Goal: Information Seeking & Learning: Learn about a topic

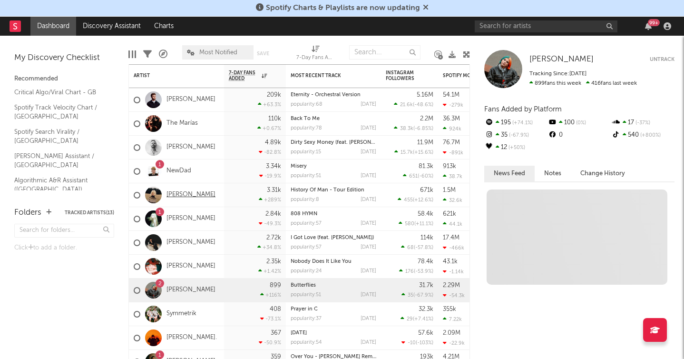
click at [180, 196] on link "[PERSON_NAME]" at bounding box center [191, 195] width 49 height 8
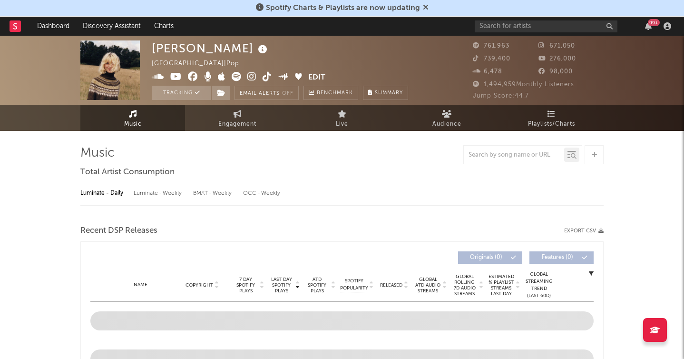
select select "6m"
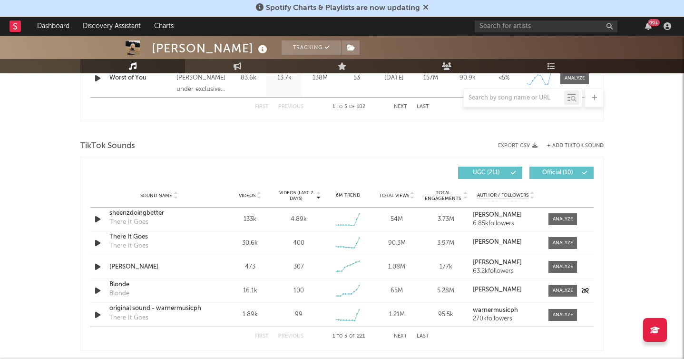
scroll to position [600, 0]
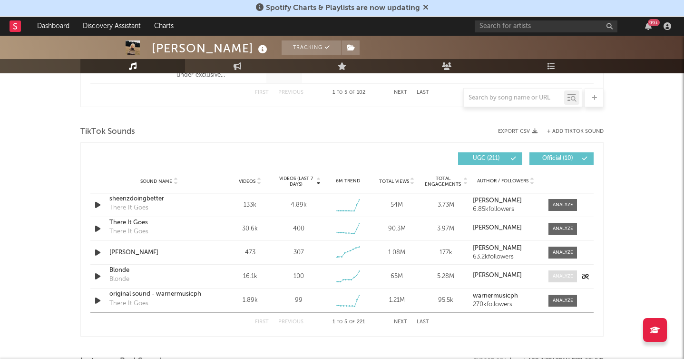
click at [558, 278] on div at bounding box center [563, 276] width 20 height 7
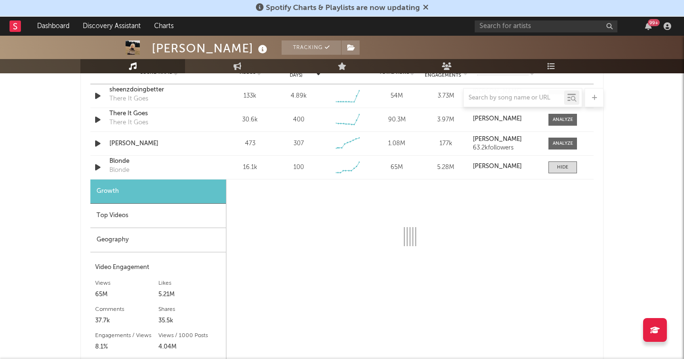
scroll to position [679, 0]
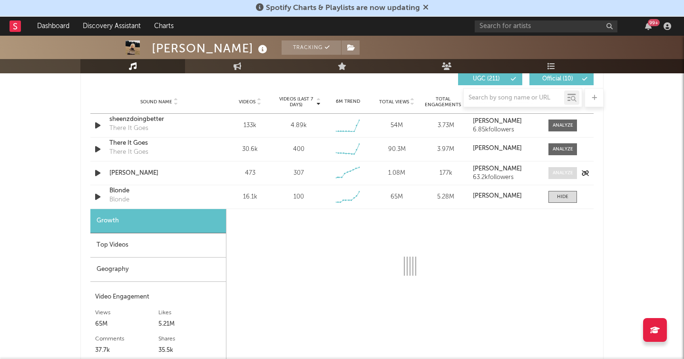
click at [562, 176] on div at bounding box center [563, 172] width 20 height 7
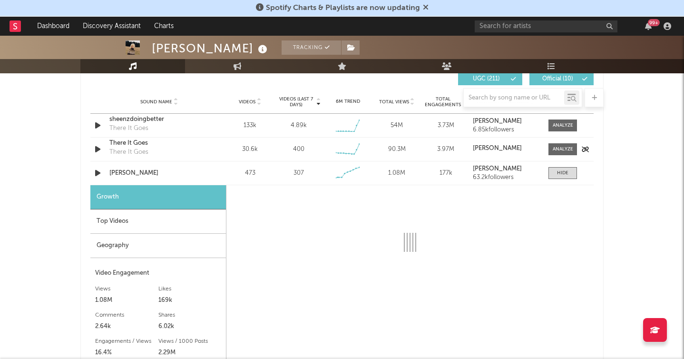
select select "1w"
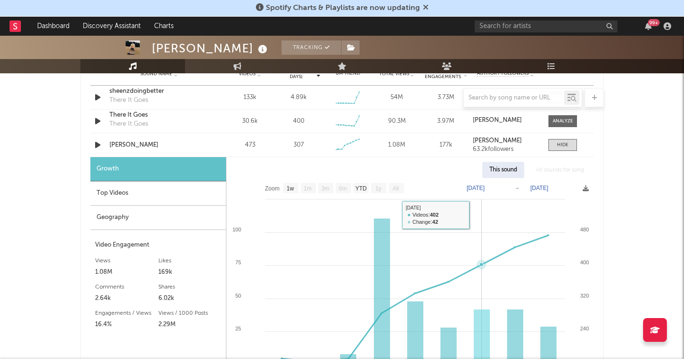
select select "6m"
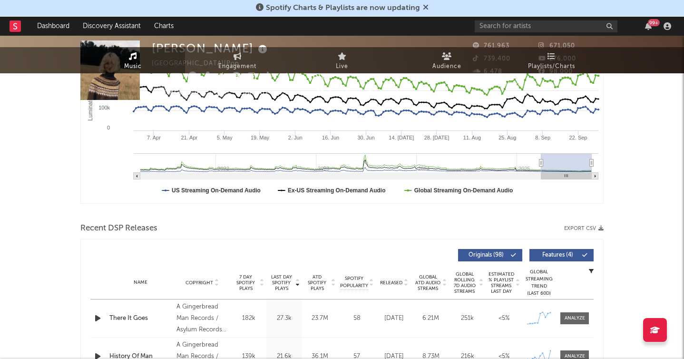
scroll to position [0, 0]
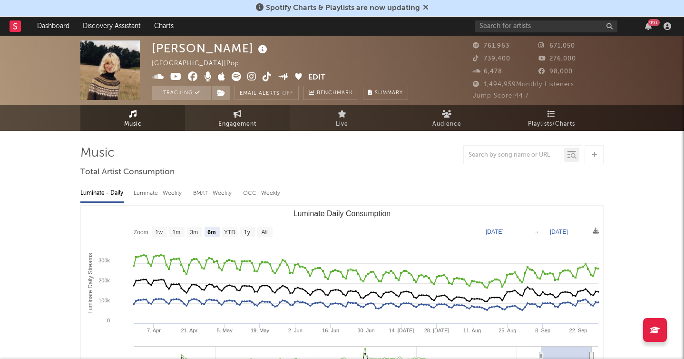
click at [236, 125] on span "Engagement" at bounding box center [237, 123] width 38 height 11
select select "1w"
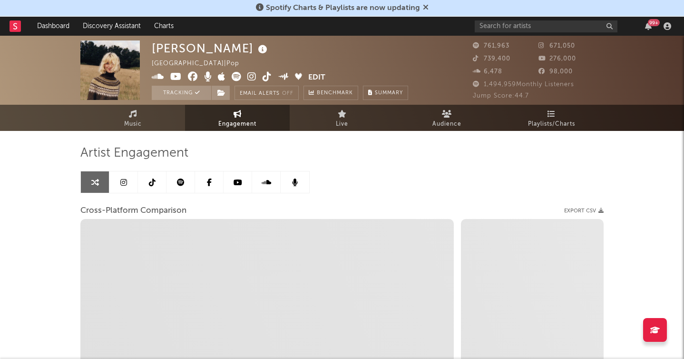
click at [160, 180] on link at bounding box center [152, 181] width 29 height 21
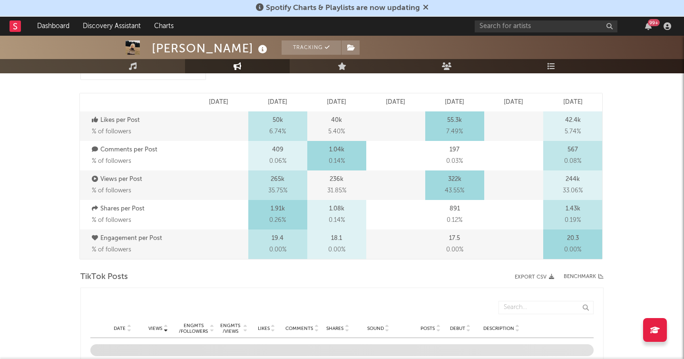
select select "6m"
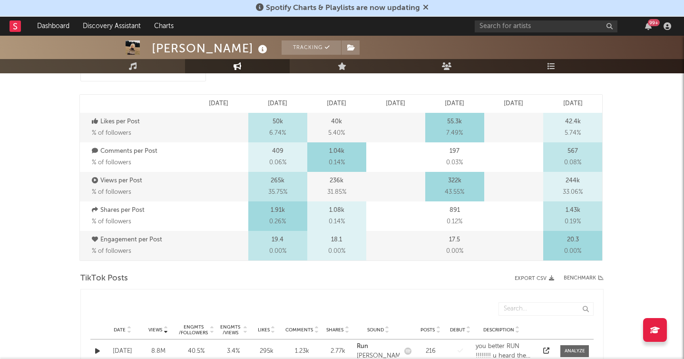
click at [390, 251] on div at bounding box center [395, 246] width 59 height 30
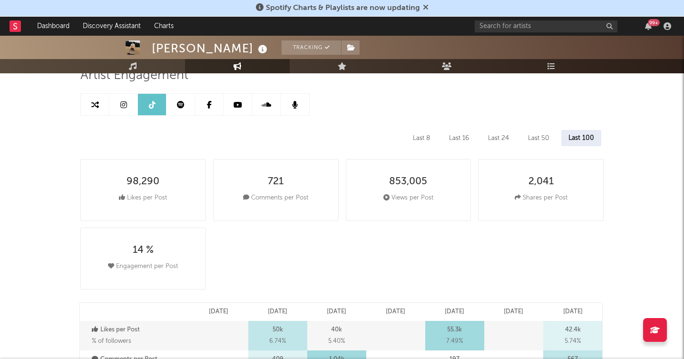
scroll to position [65, 0]
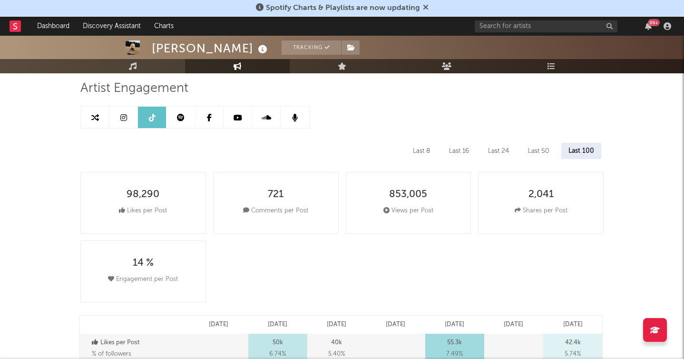
click at [463, 152] on div "Last 16" at bounding box center [459, 151] width 34 height 16
click at [426, 151] on div "Last 8" at bounding box center [421, 151] width 31 height 16
click at [449, 153] on div "Last 16" at bounding box center [460, 151] width 34 height 16
click at [489, 153] on div "Last 24" at bounding box center [499, 151] width 35 height 16
click at [551, 153] on div "Last 50" at bounding box center [540, 151] width 36 height 16
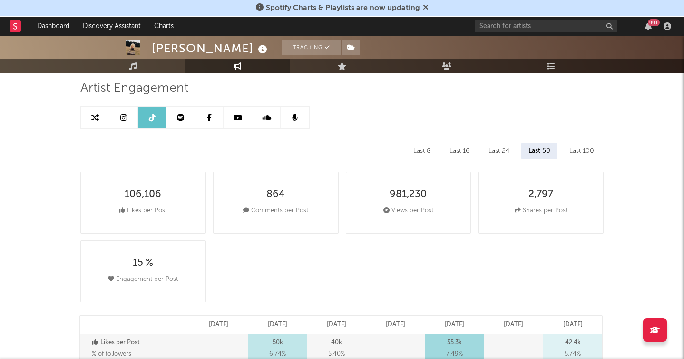
click at [572, 150] on div "Last 100" at bounding box center [581, 151] width 39 height 16
